Goal: Information Seeking & Learning: Learn about a topic

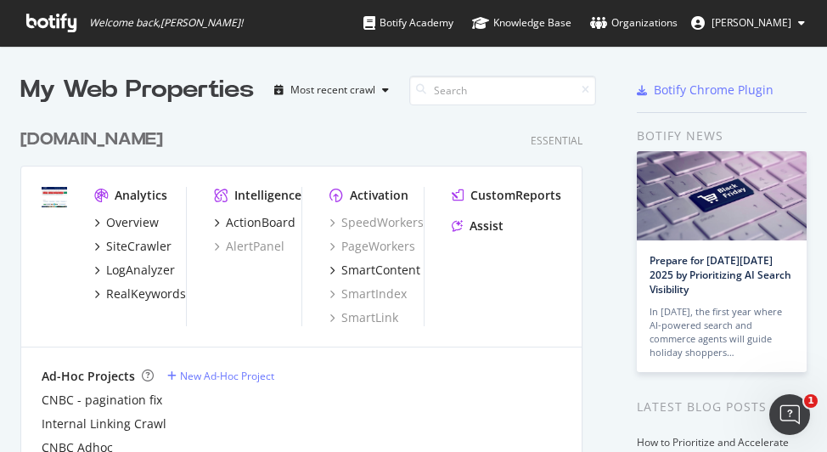
click at [65, 112] on div "[DOMAIN_NAME] Essential Analytics Overview SiteCrawler LogAnalyzer RealKeywords…" at bounding box center [308, 291] width 576 height 369
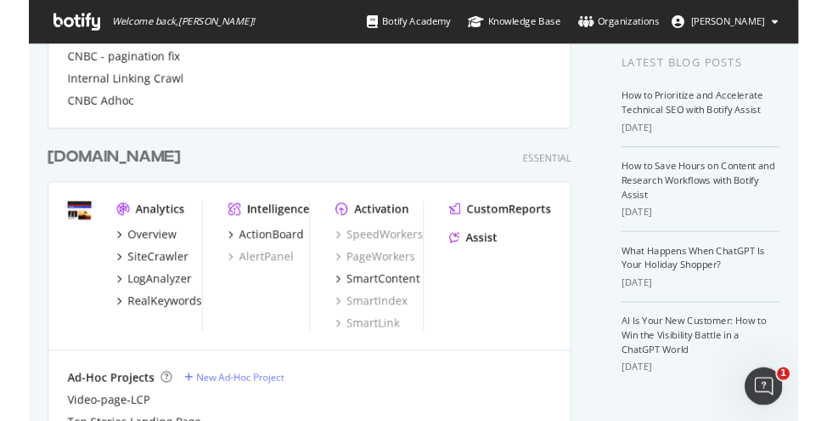
scroll to position [595, 0]
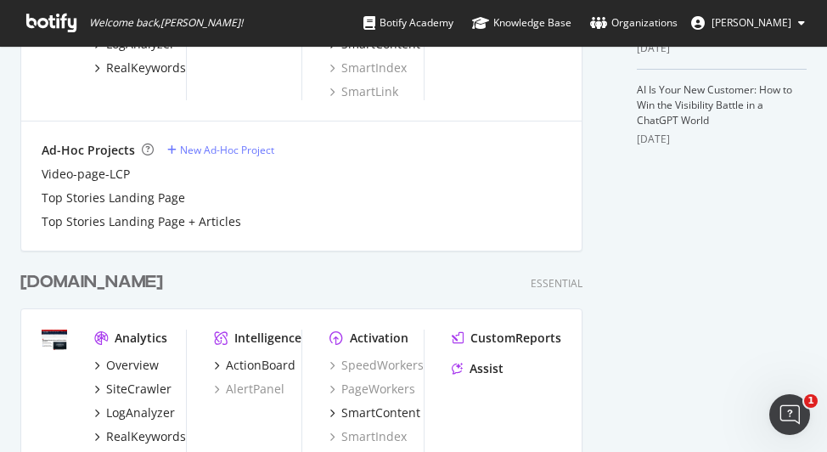
click at [102, 280] on div "[DOMAIN_NAME]" at bounding box center [91, 282] width 143 height 25
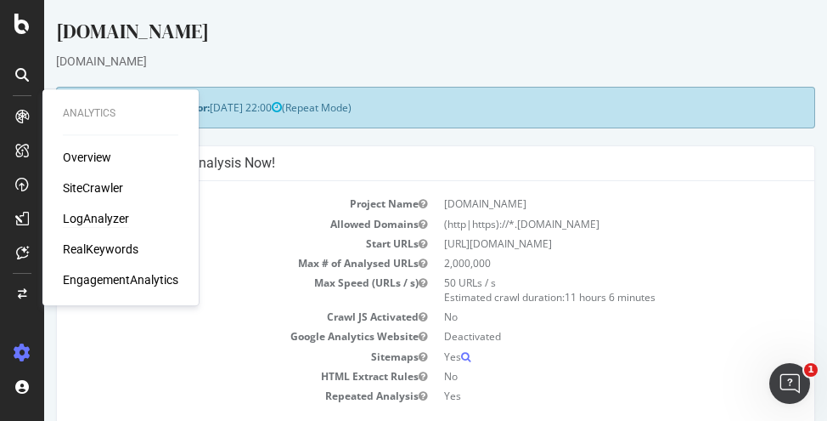
click at [109, 222] on div "LogAnalyzer" at bounding box center [96, 218] width 66 height 17
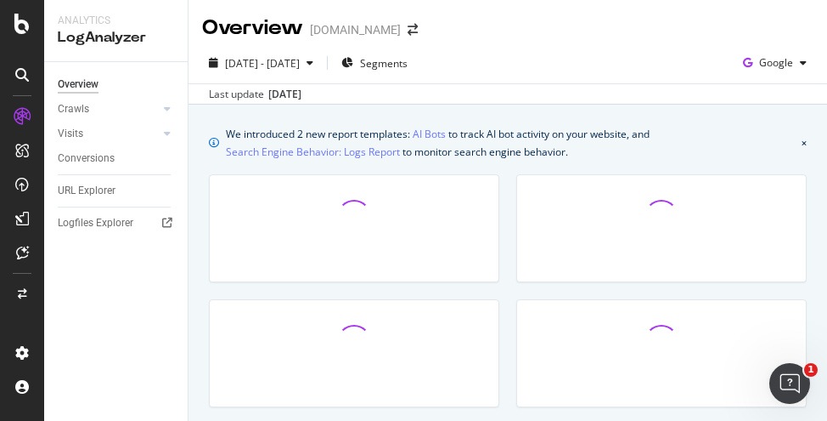
click at [107, 288] on div "Overview Crawls Daily Distribution Segments Distribution HTTP Codes Resources V…" at bounding box center [116, 241] width 144 height 359
click at [167, 105] on icon at bounding box center [167, 109] width 7 height 10
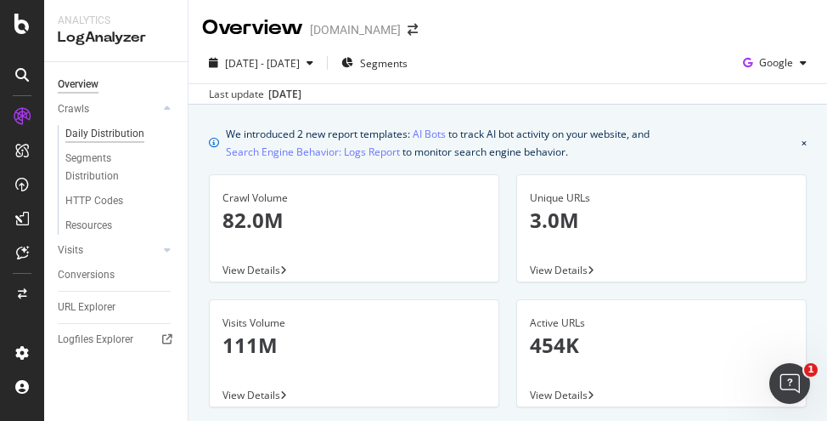
drag, startPoint x: 115, startPoint y: 130, endPoint x: 127, endPoint y: 130, distance: 12.7
click at [116, 130] on div "Daily Distribution" at bounding box center [104, 134] width 79 height 18
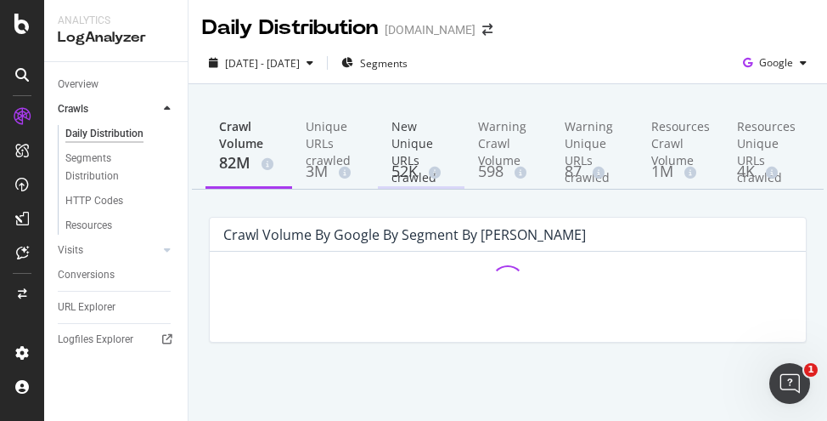
click at [417, 162] on div "52K" at bounding box center [421, 172] width 59 height 22
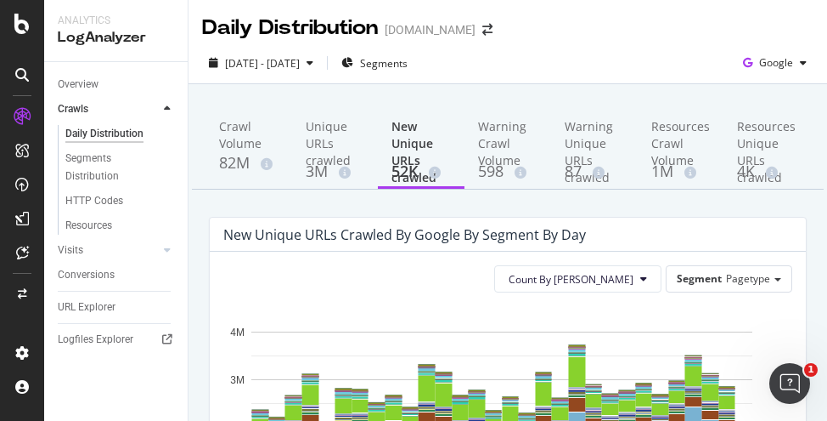
drag, startPoint x: 266, startPoint y: 198, endPoint x: 319, endPoint y: 196, distance: 52.7
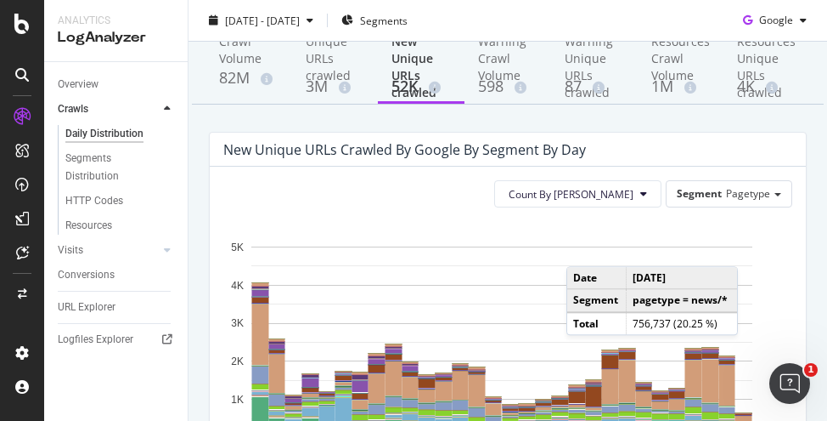
scroll to position [255, 0]
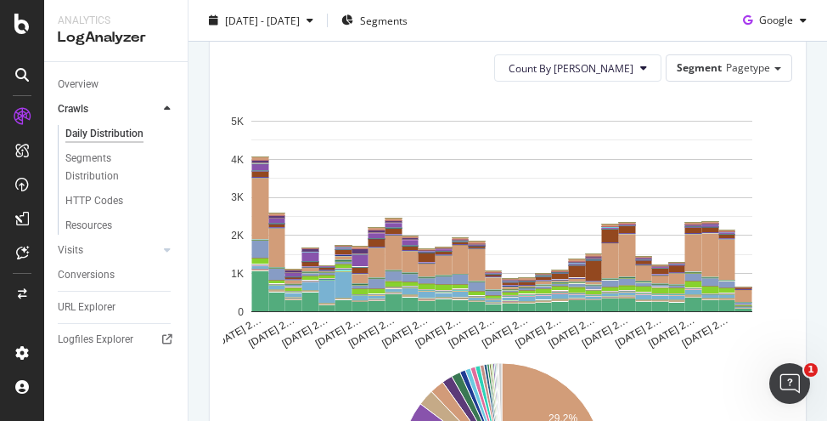
scroll to position [85, 0]
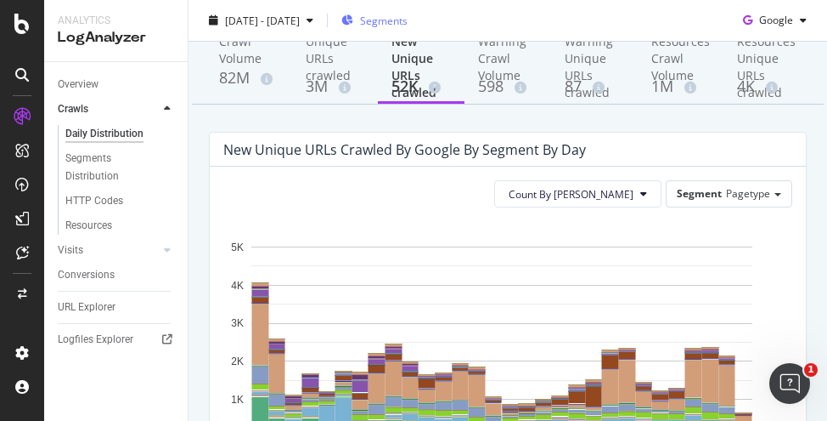
click at [408, 18] on span "Segments" at bounding box center [384, 20] width 48 height 14
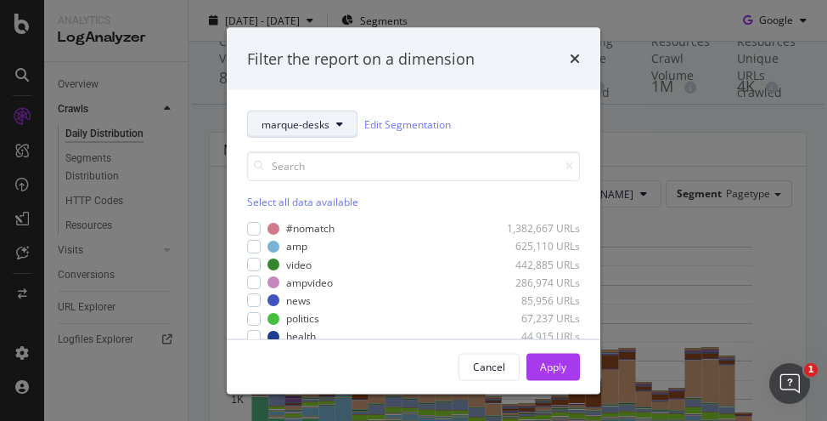
click at [299, 116] on span "marque-desks" at bounding box center [296, 123] width 68 height 14
click at [285, 203] on div "Select all data available" at bounding box center [413, 202] width 333 height 14
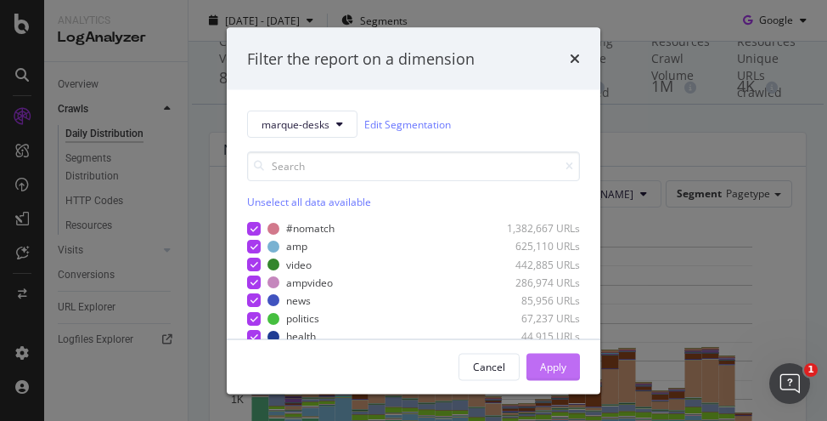
click at [554, 370] on div "Apply" at bounding box center [553, 366] width 26 height 14
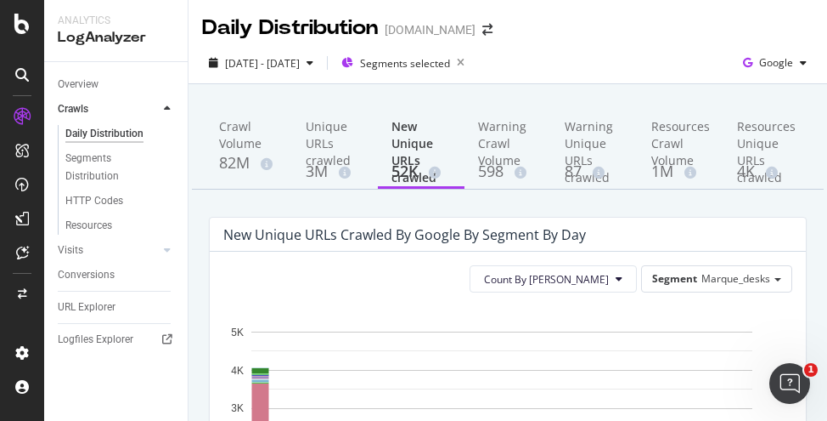
click at [313, 265] on div "Count By Day Segment Marque_desks" at bounding box center [507, 278] width 569 height 27
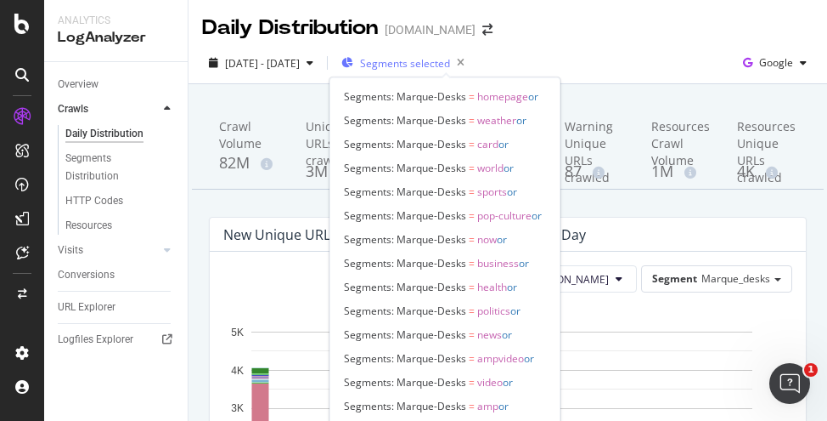
click at [450, 54] on div "Segments selected" at bounding box center [407, 63] width 130 height 24
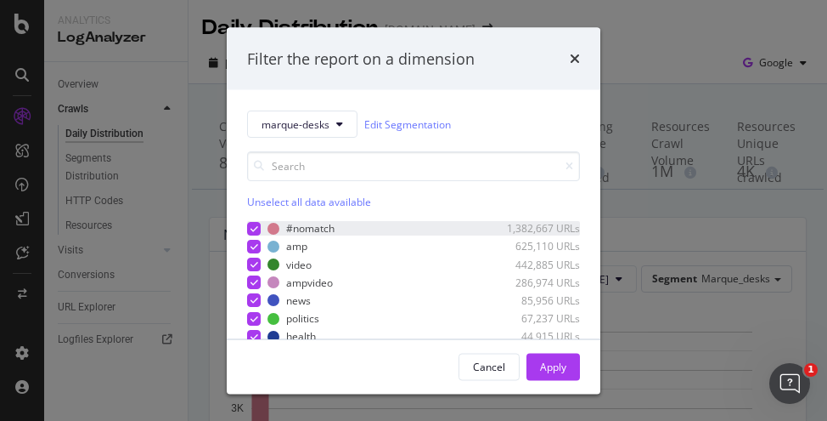
click at [251, 230] on icon "modal" at bounding box center [255, 227] width 8 height 8
click at [566, 372] on div "Apply" at bounding box center [553, 366] width 26 height 14
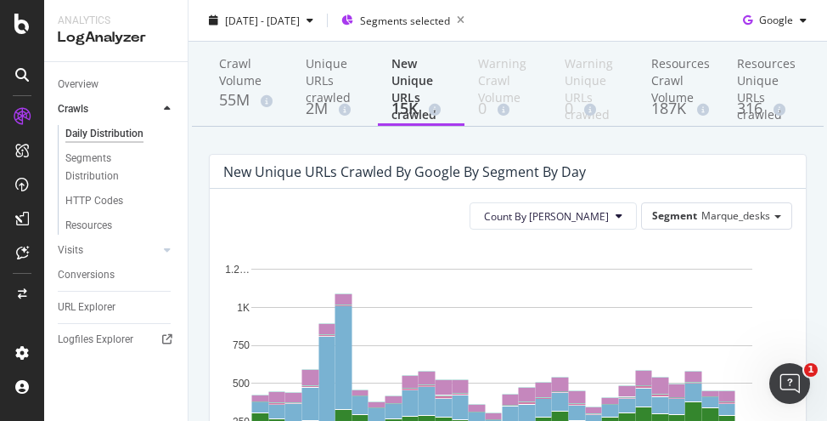
scroll to position [170, 0]
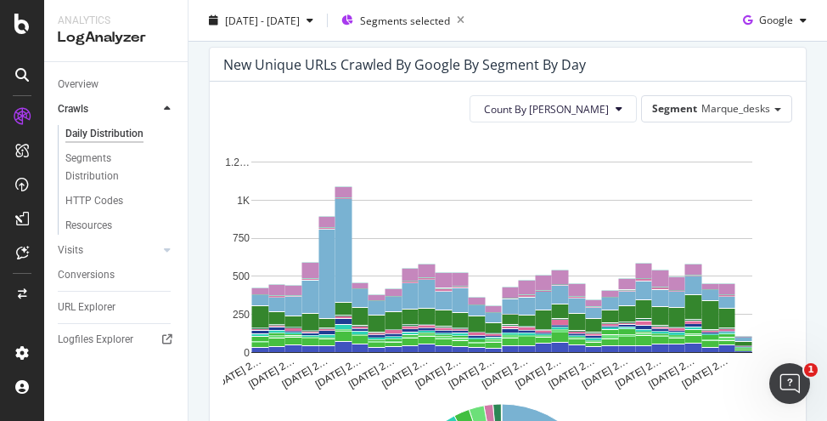
click at [260, 119] on div "Count By Day Segment Marque_desks" at bounding box center [507, 108] width 569 height 27
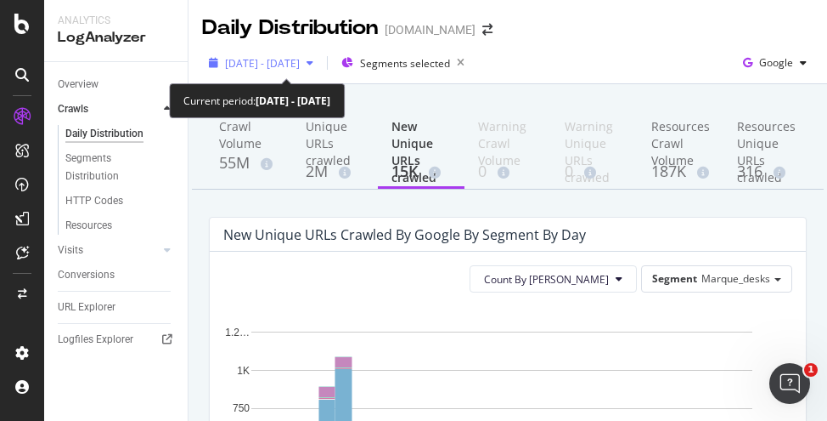
click at [310, 71] on div "[DATE] - [DATE]" at bounding box center [261, 62] width 118 height 25
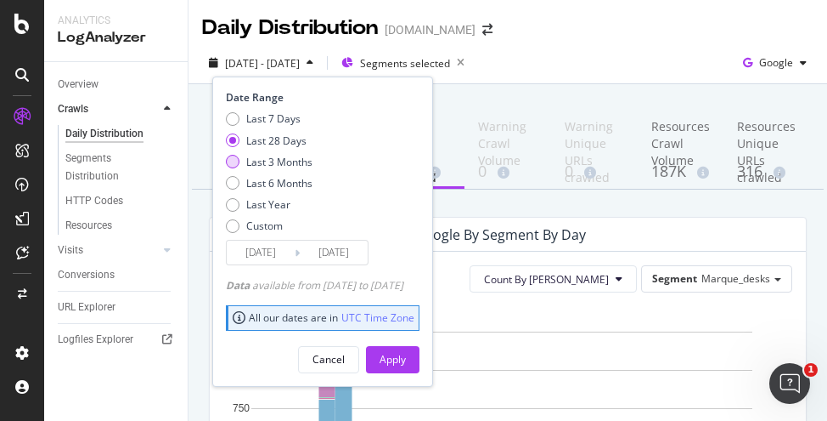
click at [238, 161] on div "Last 3 Months" at bounding box center [233, 162] width 14 height 14
type input "[DATE]"
click at [420, 364] on button "Apply" at bounding box center [393, 359] width 54 height 27
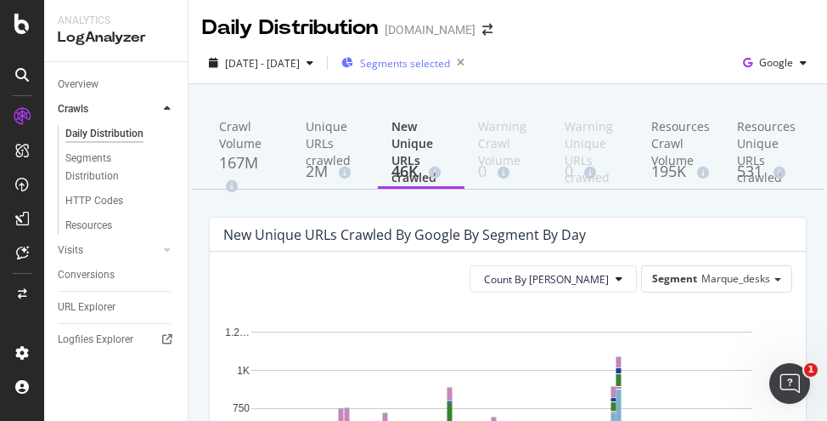
click at [450, 66] on span "Segments selected" at bounding box center [405, 63] width 90 height 14
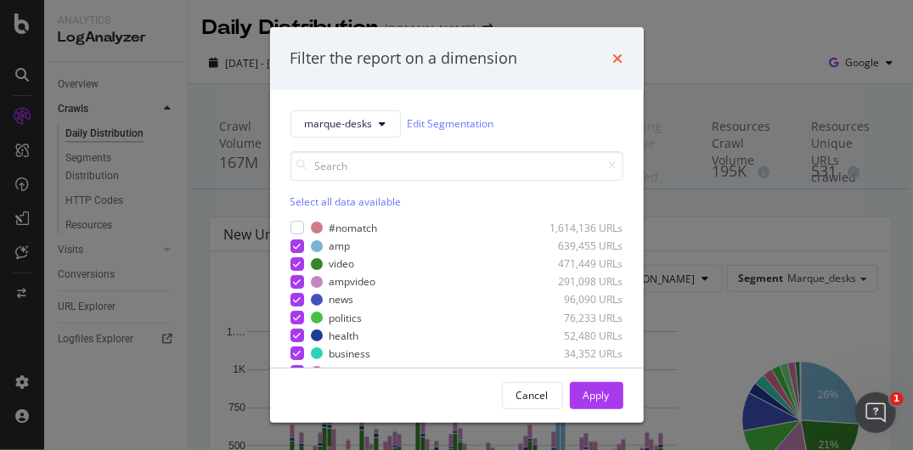
click at [618, 55] on icon "times" at bounding box center [618, 59] width 10 height 14
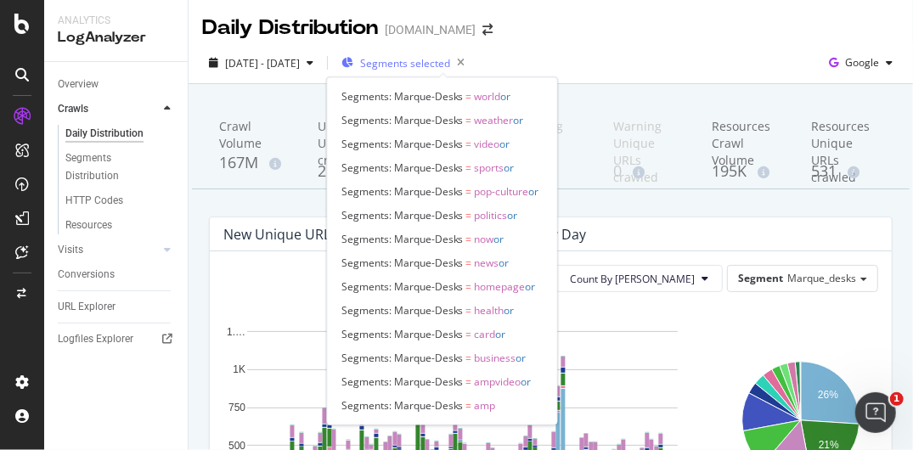
click at [450, 65] on span "Segments selected" at bounding box center [405, 63] width 90 height 14
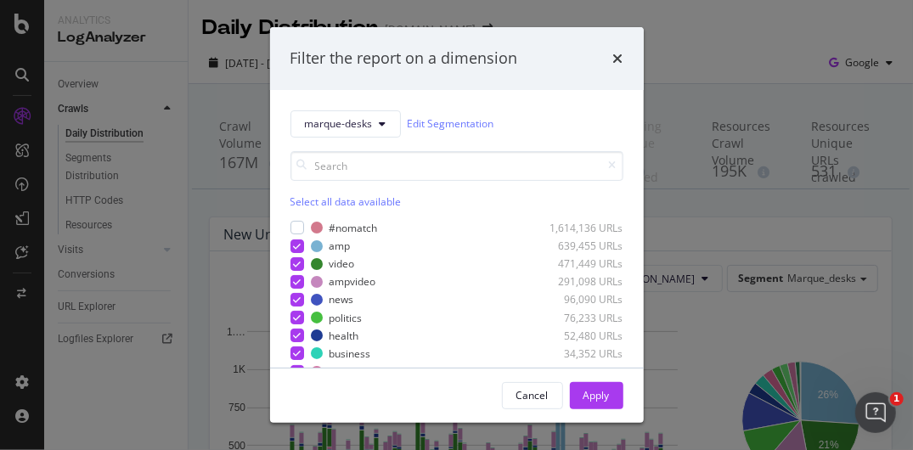
click at [316, 201] on div "Select all data available" at bounding box center [457, 202] width 333 height 14
click at [316, 201] on div "Unselect all data available" at bounding box center [457, 202] width 333 height 14
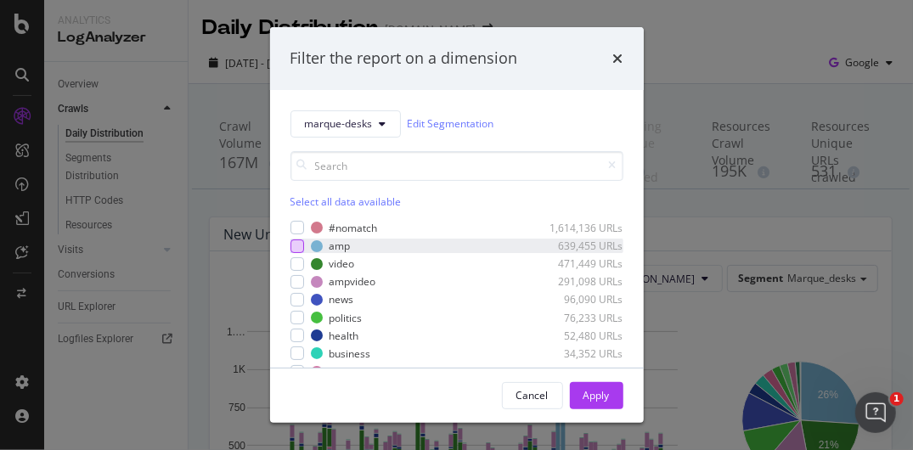
click at [298, 246] on div "modal" at bounding box center [298, 247] width 14 height 14
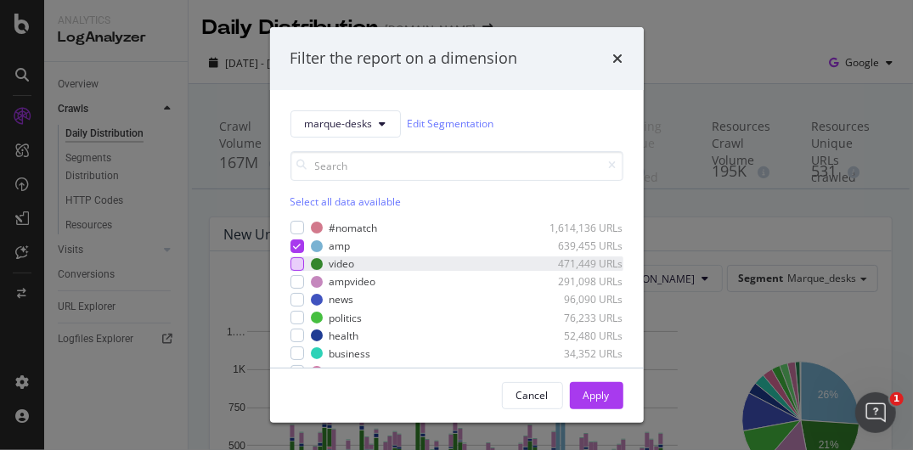
click at [297, 261] on div "modal" at bounding box center [298, 264] width 14 height 14
click at [294, 263] on icon "modal" at bounding box center [297, 264] width 8 height 8
click at [607, 401] on div "Apply" at bounding box center [597, 395] width 26 height 14
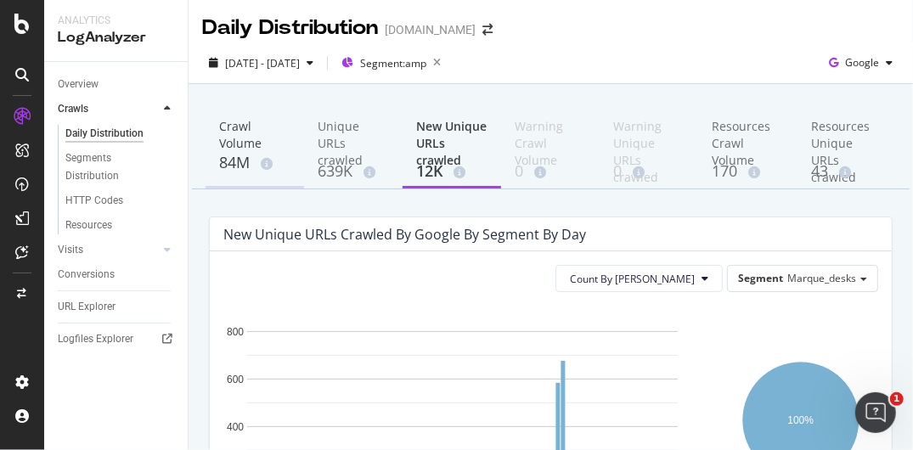
click at [232, 164] on div "84M" at bounding box center [254, 163] width 71 height 22
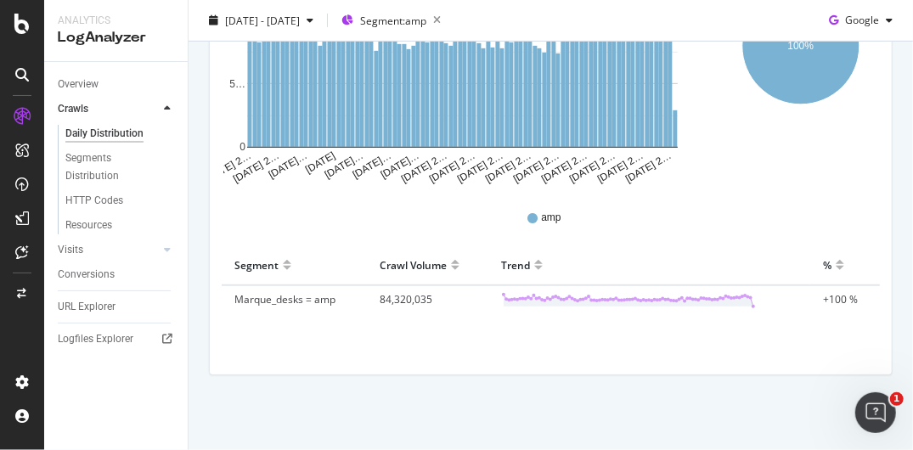
scroll to position [376, 0]
